Goal: Register for event/course

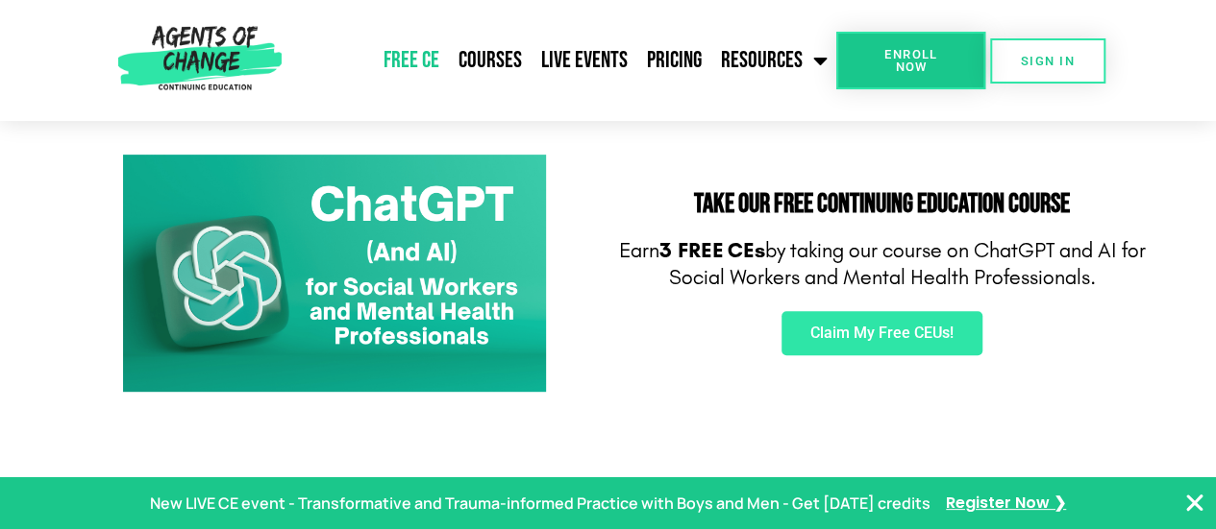
scroll to position [346, 0]
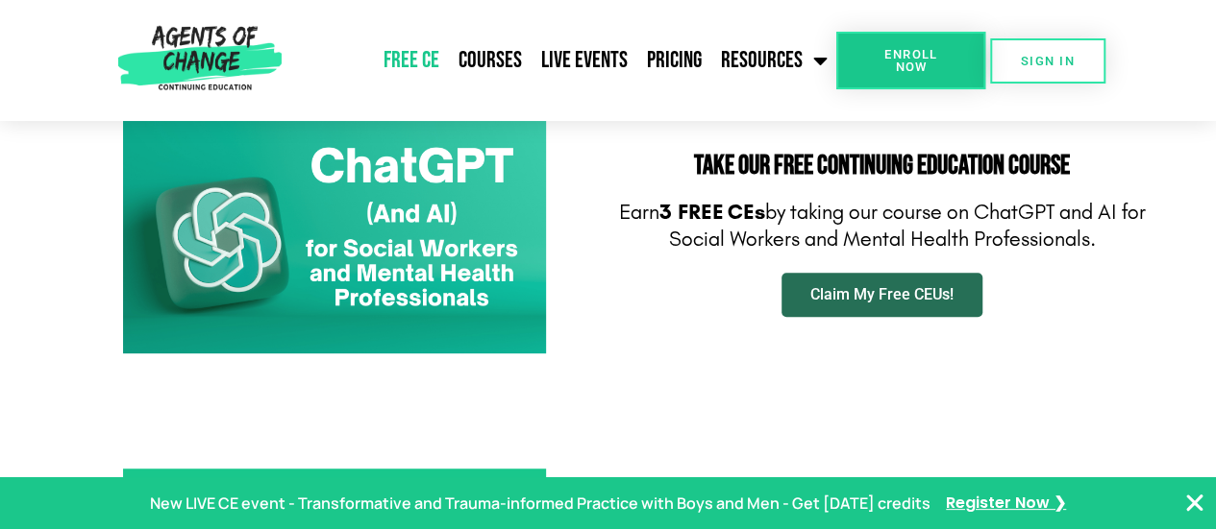
click at [869, 287] on span "Claim My Free CEUs!" at bounding box center [881, 294] width 143 height 15
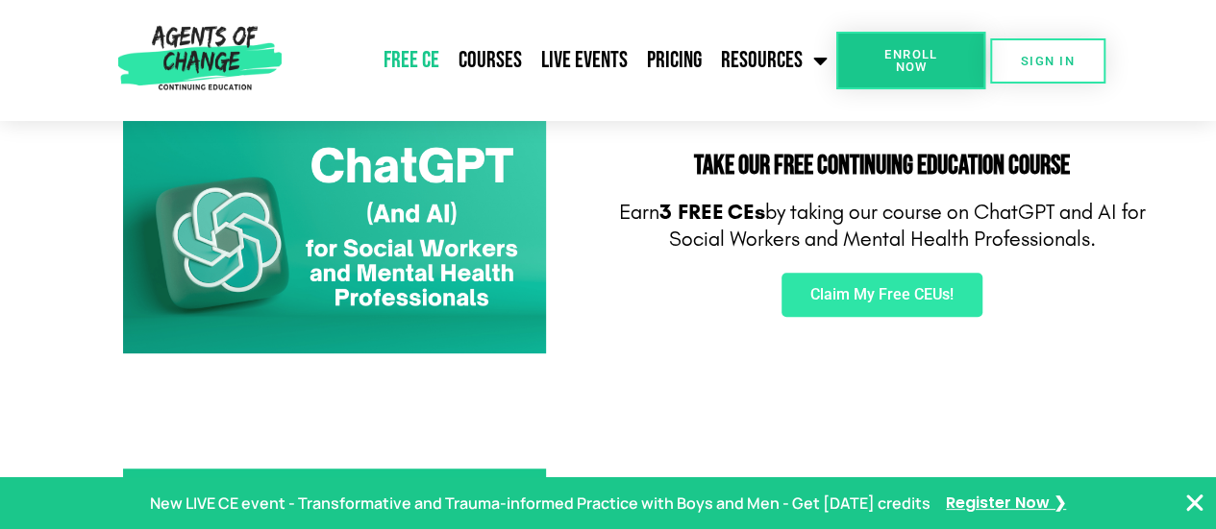
click at [569, 300] on link at bounding box center [334, 235] width 529 height 238
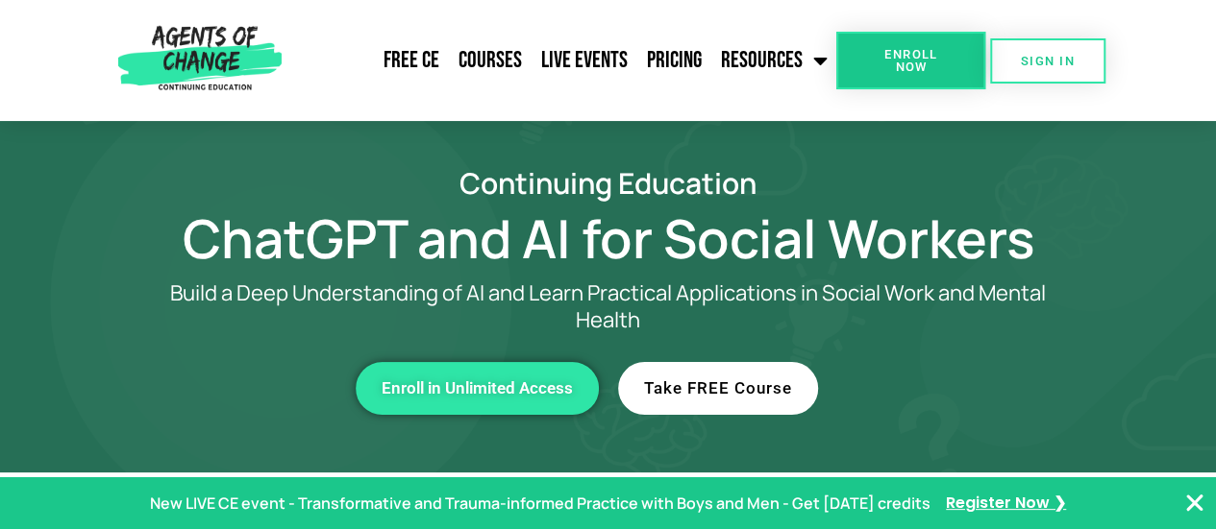
click at [708, 401] on link "Take FREE Course" at bounding box center [718, 388] width 200 height 53
